Goal: Communication & Community: Answer question/provide support

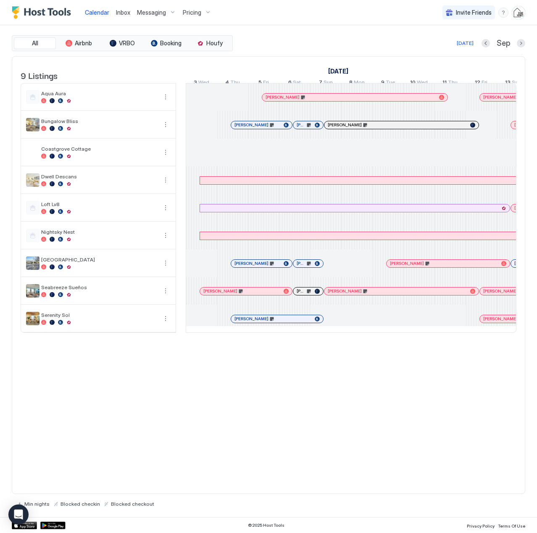
scroll to position [0, 466]
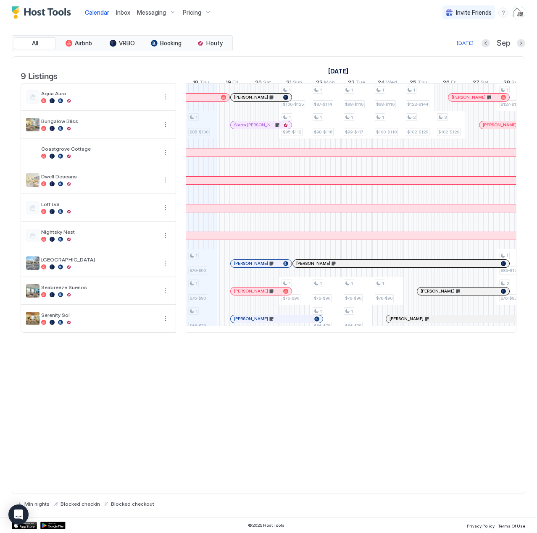
click at [121, 13] on span "Inbox" at bounding box center [123, 12] width 14 height 7
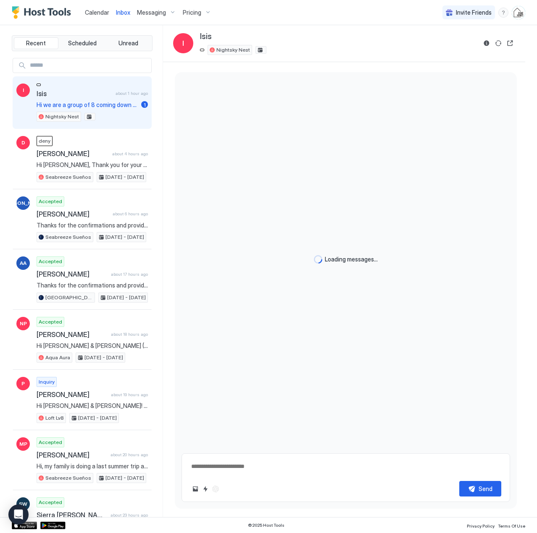
type textarea "*"
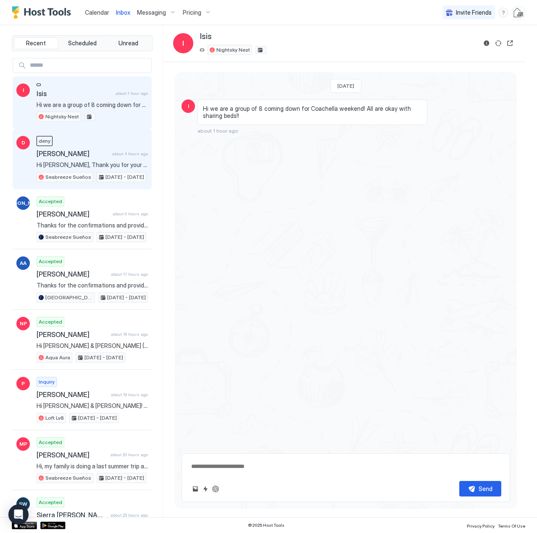
click at [94, 162] on span "Hi [PERSON_NAME], Thank you for your interest in our vacation rental. Unfortuna…" at bounding box center [92, 165] width 111 height 8
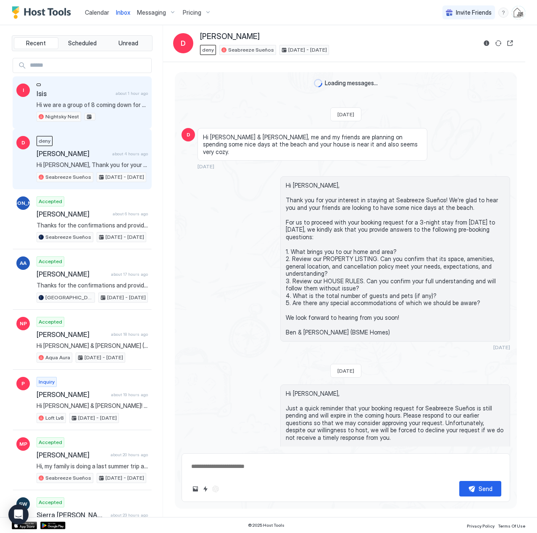
scroll to position [298, 0]
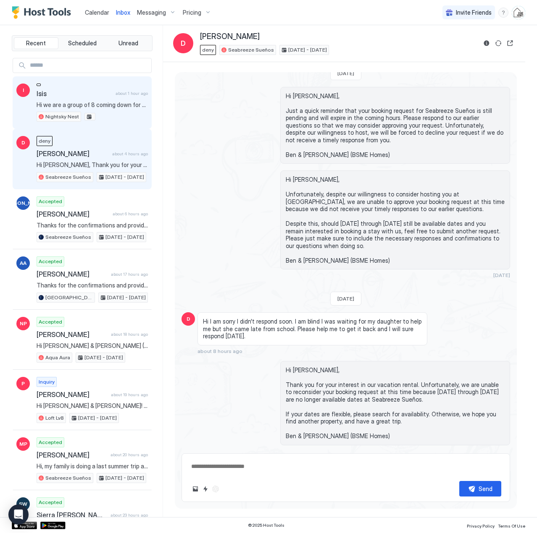
click at [79, 97] on span "Isis" at bounding box center [75, 93] width 76 height 8
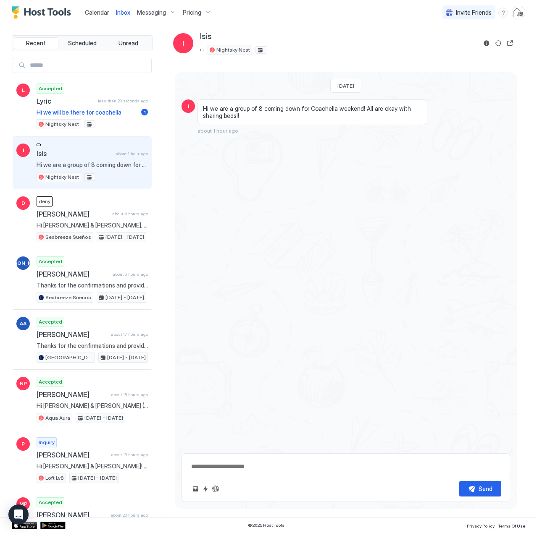
click at [82, 162] on span "Hi we are a group of 8 coming down for Coachella weekend! All are okay with sha…" at bounding box center [92, 165] width 111 height 8
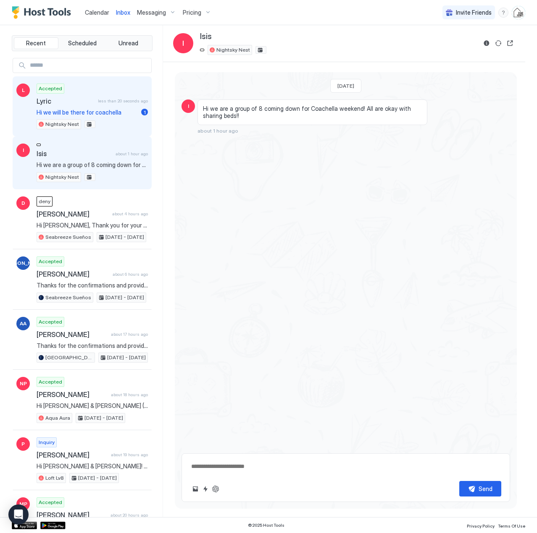
click at [98, 112] on span "Hi we will be there for coachella" at bounding box center [87, 113] width 101 height 8
click at [97, 162] on span "Hi we are a group of 8 coming down for Coachella weekend! All are okay with sha…" at bounding box center [92, 165] width 111 height 8
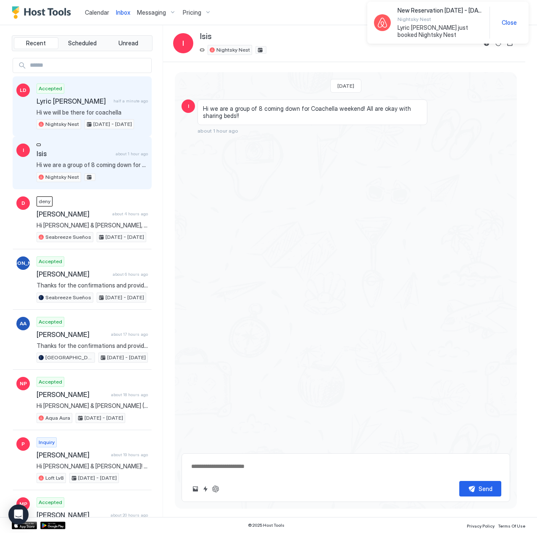
click at [70, 104] on span "Lyric [PERSON_NAME]" at bounding box center [73, 101] width 73 height 8
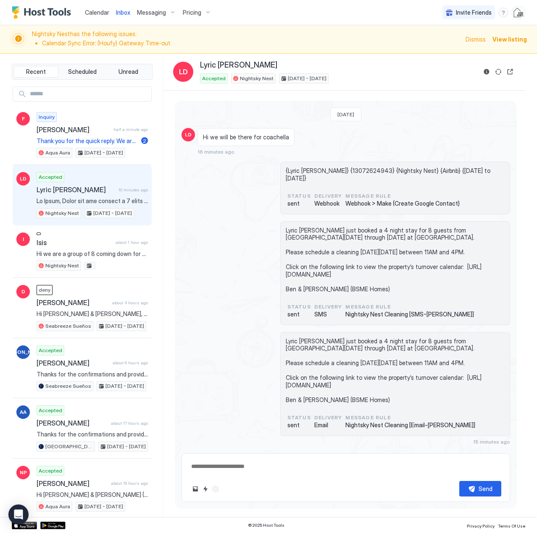
scroll to position [219, 0]
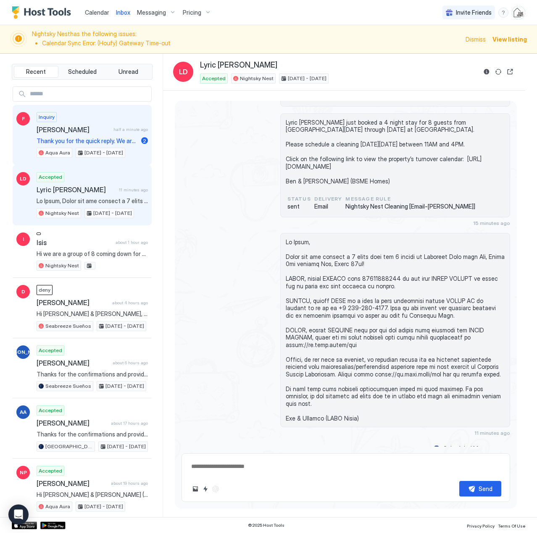
click at [82, 128] on span "[PERSON_NAME]" at bounding box center [73, 130] width 73 height 8
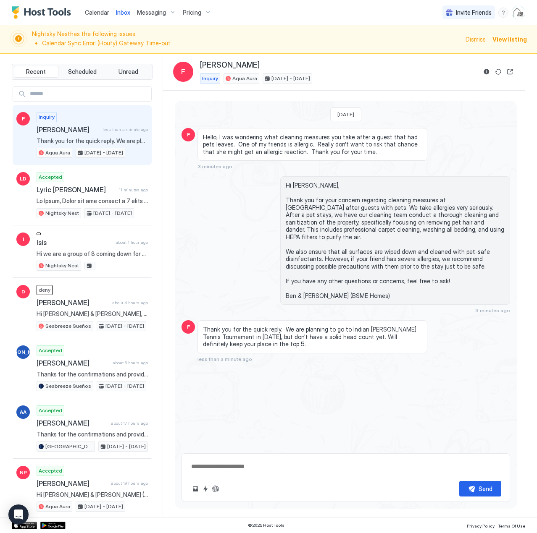
click at [369, 262] on span "Hi [PERSON_NAME], Thank you for your concern regarding cleaning measures at [GE…" at bounding box center [395, 241] width 219 height 118
click at [241, 463] on textarea at bounding box center [345, 467] width 311 height 16
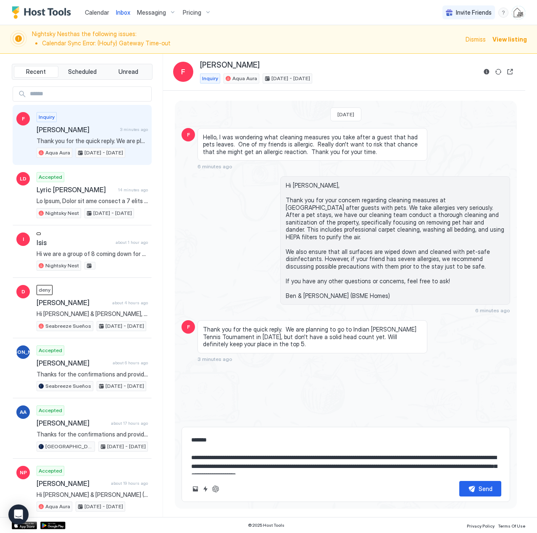
scroll to position [5, 0]
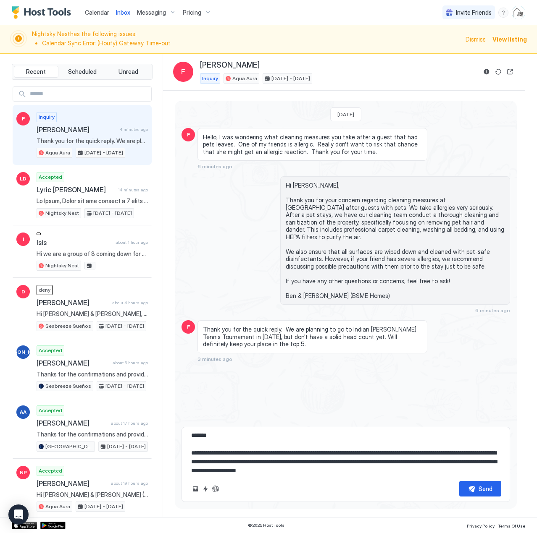
click at [446, 464] on textarea "**********" at bounding box center [345, 453] width 311 height 42
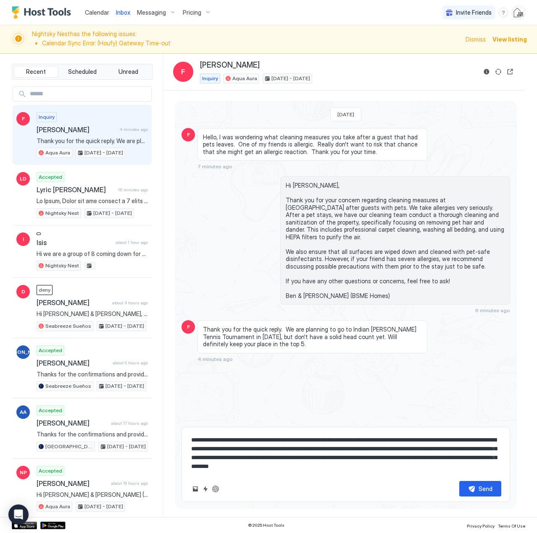
scroll to position [31, 0]
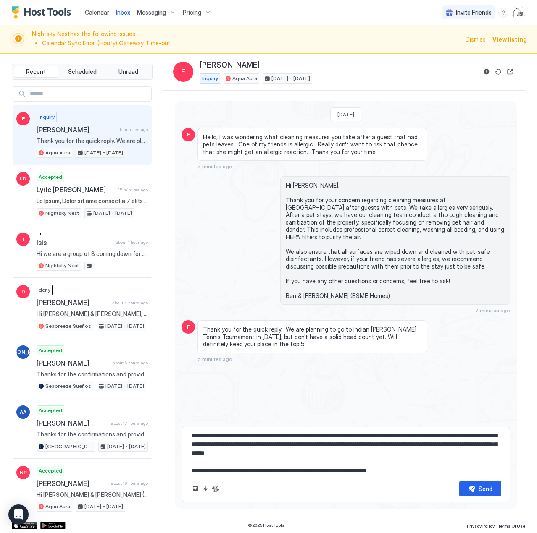
click at [283, 437] on textarea "**********" at bounding box center [345, 453] width 311 height 42
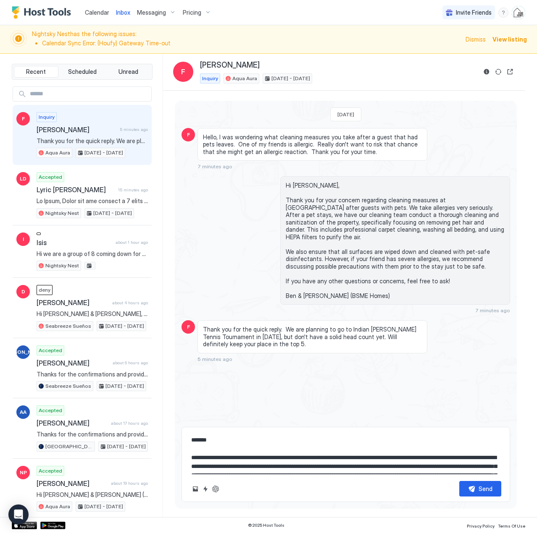
scroll to position [35, 0]
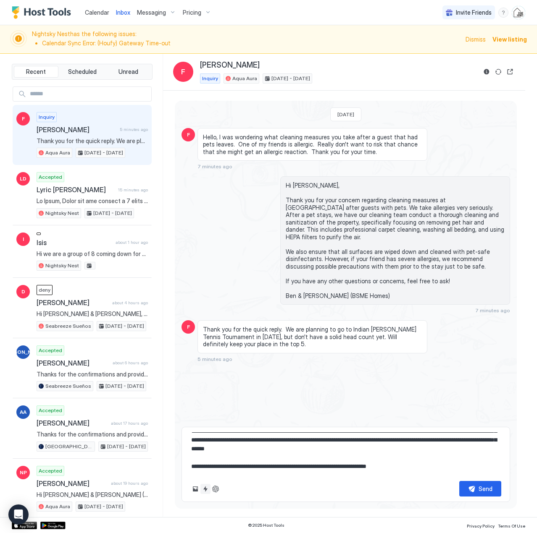
type textarea "**********"
click at [204, 487] on button "Quick reply" at bounding box center [205, 489] width 10 height 10
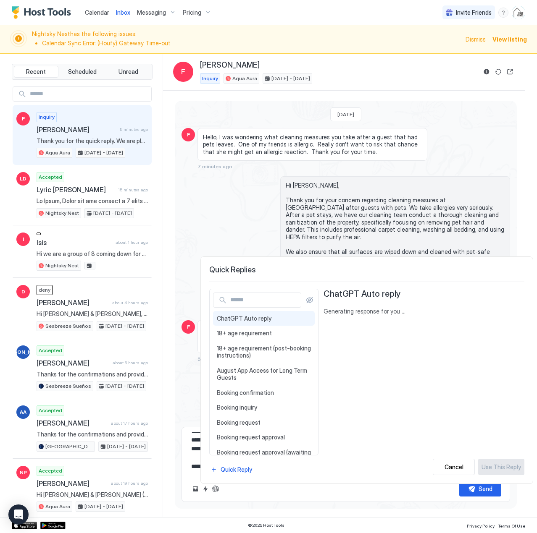
click at [251, 296] on input "Input Field" at bounding box center [264, 300] width 74 height 14
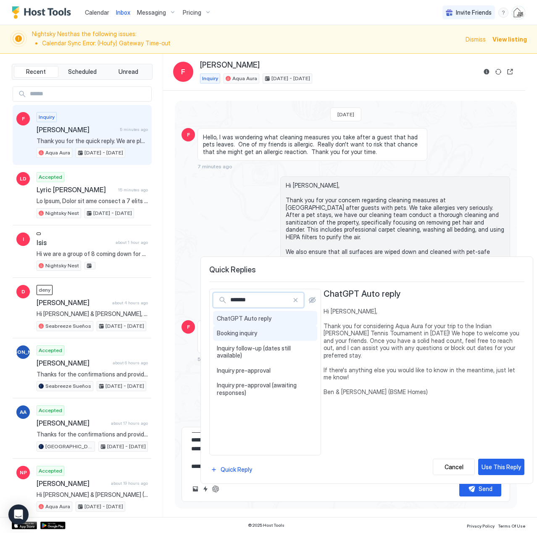
type input "*******"
click at [241, 336] on span "Booking inquiry" at bounding box center [265, 334] width 97 height 8
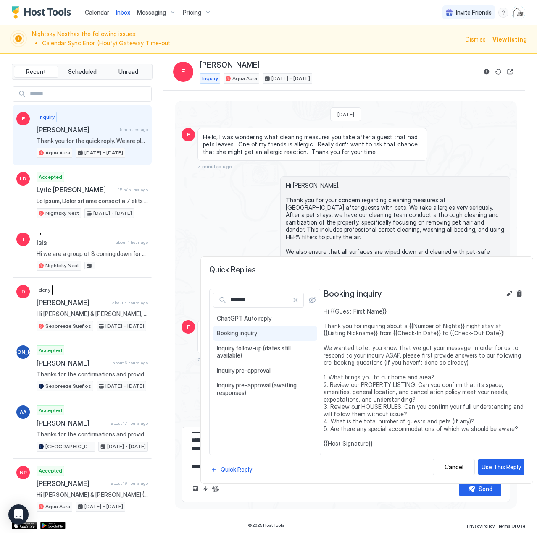
click at [403, 361] on span "Hi {{Guest First Name}}, Thank you for inquiring about a {{Number of Nights}} n…" at bounding box center [423, 378] width 201 height 140
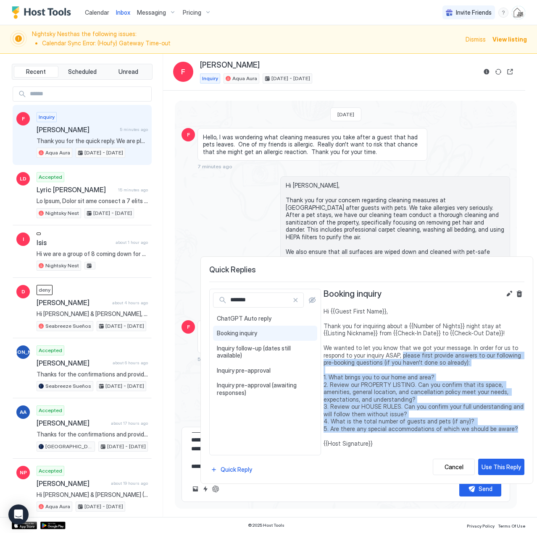
drag, startPoint x: 506, startPoint y: 430, endPoint x: 400, endPoint y: 357, distance: 128.5
click at [400, 357] on span "Hi {{Guest First Name}}, Thank you for inquiring about a {{Number of Nights}} n…" at bounding box center [423, 378] width 201 height 140
copy span "please first provide answers to our following pre-booking questions (if you hav…"
click at [448, 466] on div "Cancel" at bounding box center [453, 467] width 19 height 9
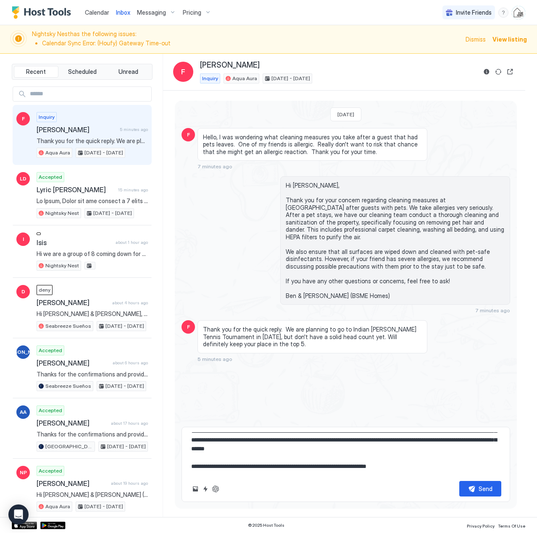
click at [423, 467] on textarea "**********" at bounding box center [345, 453] width 311 height 42
paste textarea "**********"
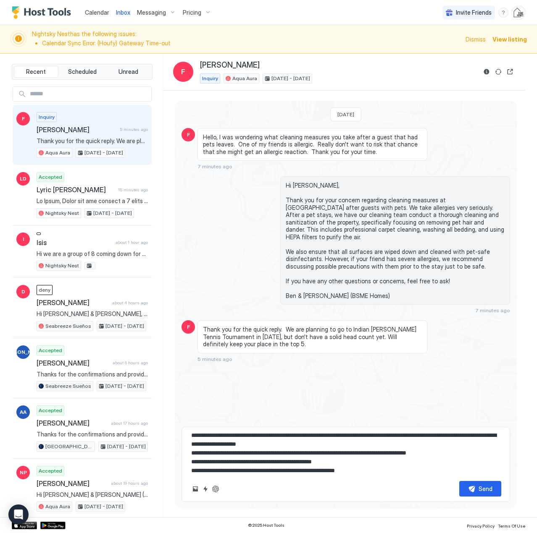
scroll to position [18, 0]
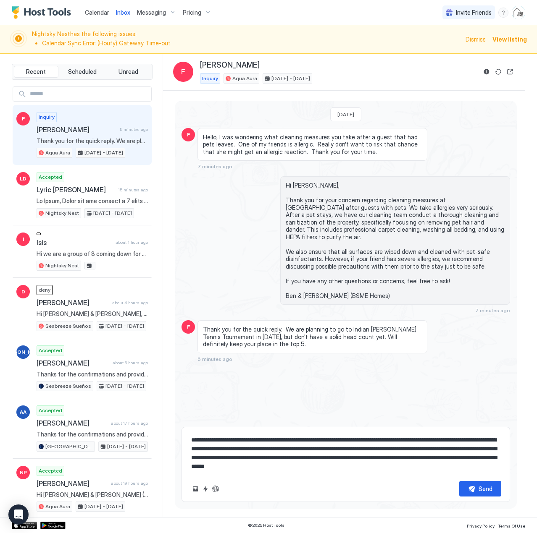
click at [408, 464] on textarea at bounding box center [345, 453] width 311 height 42
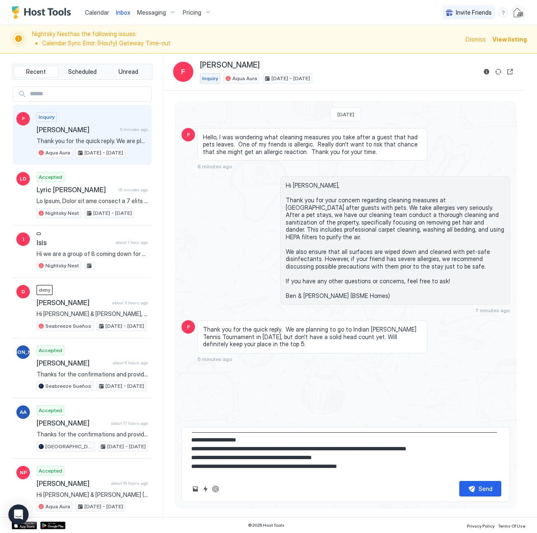
scroll to position [119, 0]
drag, startPoint x: 357, startPoint y: 285, endPoint x: 221, endPoint y: 286, distance: 135.6
click at [221, 286] on div "Hi [PERSON_NAME], Thank you for your concern regarding cleaning measures at [GE…" at bounding box center [345, 244] width 328 height 137
click at [370, 289] on span "Hi [PERSON_NAME], Thank you for your concern regarding cleaning measures at [GE…" at bounding box center [395, 241] width 219 height 118
copy span "Ben & [PERSON_NAME] (BSME Homes)"
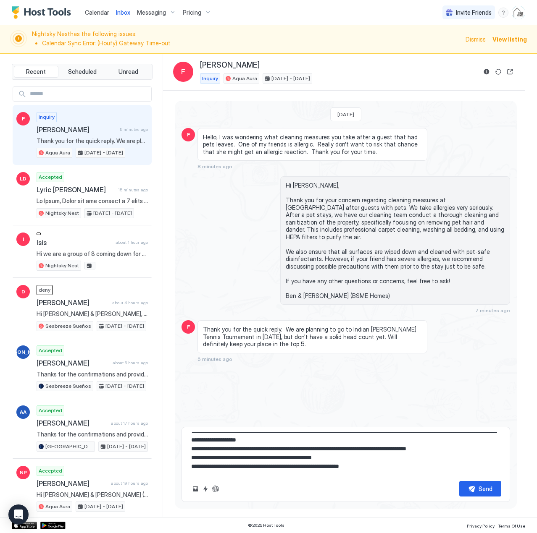
click at [229, 463] on textarea at bounding box center [345, 453] width 311 height 42
paste textarea "**********"
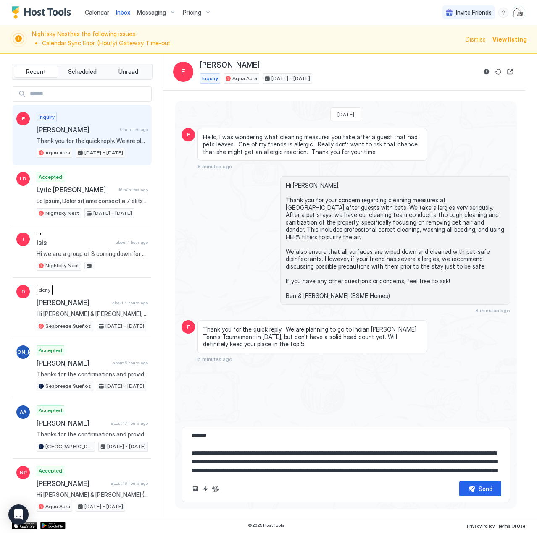
scroll to position [13, 0]
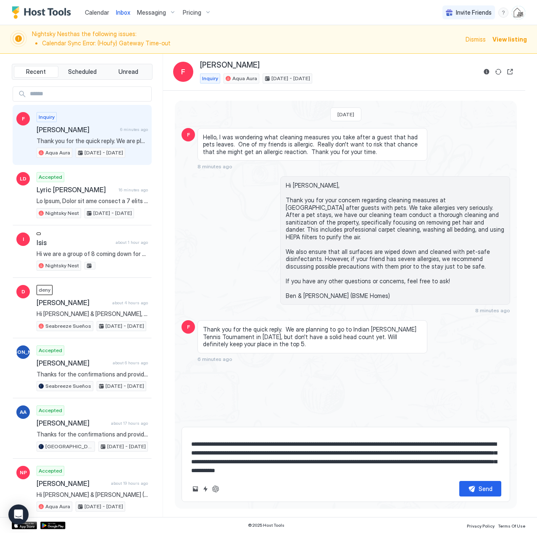
drag, startPoint x: 478, startPoint y: 461, endPoint x: 522, endPoint y: 504, distance: 61.2
click at [479, 462] on textarea at bounding box center [345, 453] width 311 height 42
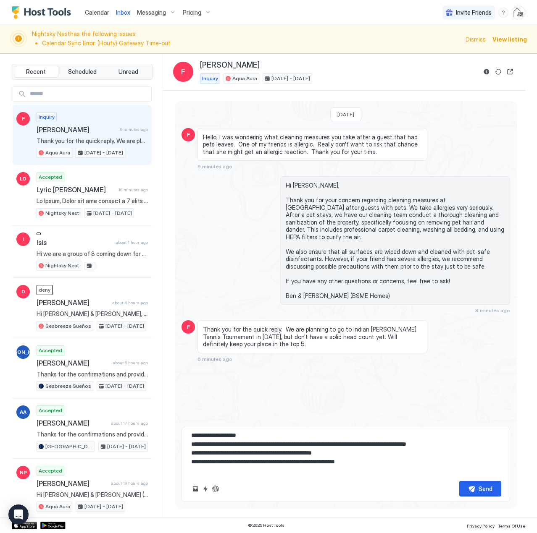
scroll to position [119, 0]
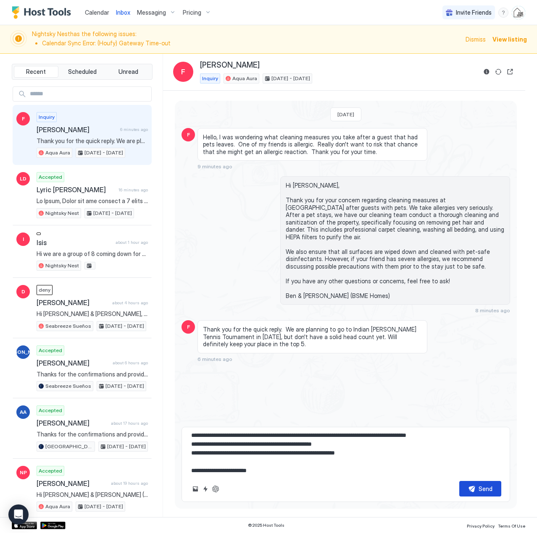
type textarea "**********"
click at [490, 491] on div "Send" at bounding box center [485, 489] width 14 height 9
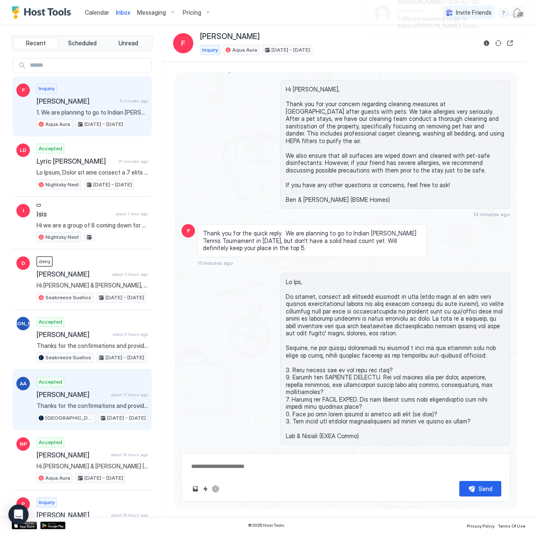
scroll to position [131, 0]
